Goal: Task Accomplishment & Management: Manage account settings

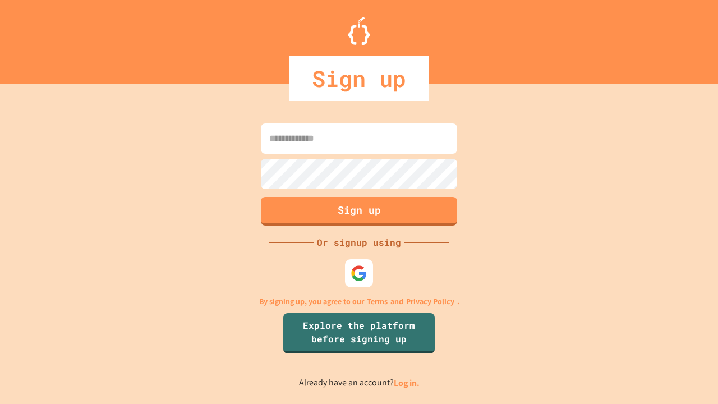
click at [407, 383] on link "Log in." at bounding box center [407, 383] width 26 height 12
